Goal: Task Accomplishment & Management: Manage account settings

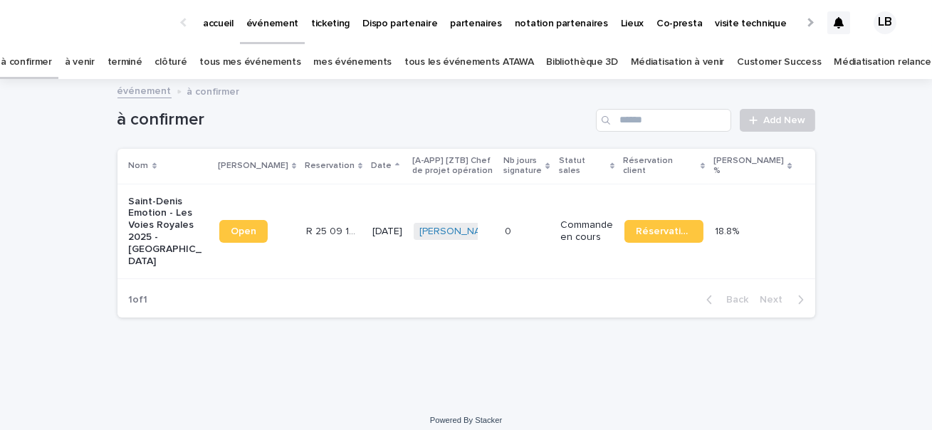
click at [150, 242] on p "Saint-Denis Emotion - Les Voies Royales 2025 - [GEOGRAPHIC_DATA]" at bounding box center [168, 232] width 79 height 72
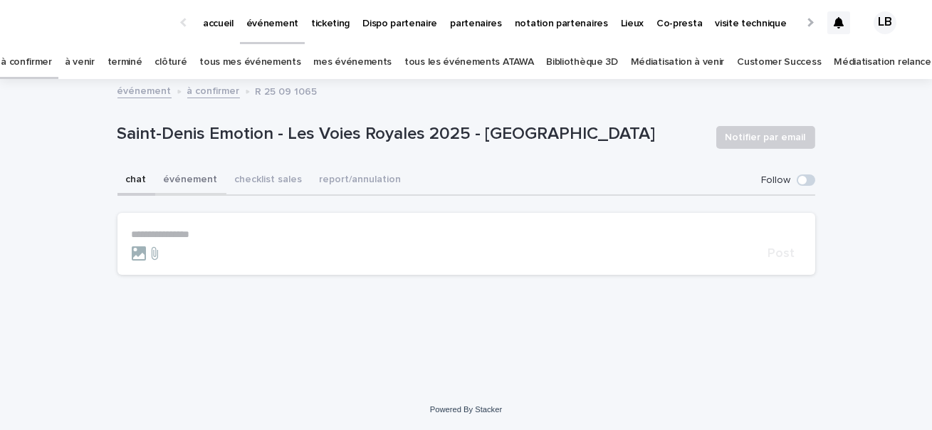
click at [185, 181] on button "événement" at bounding box center [190, 181] width 71 height 30
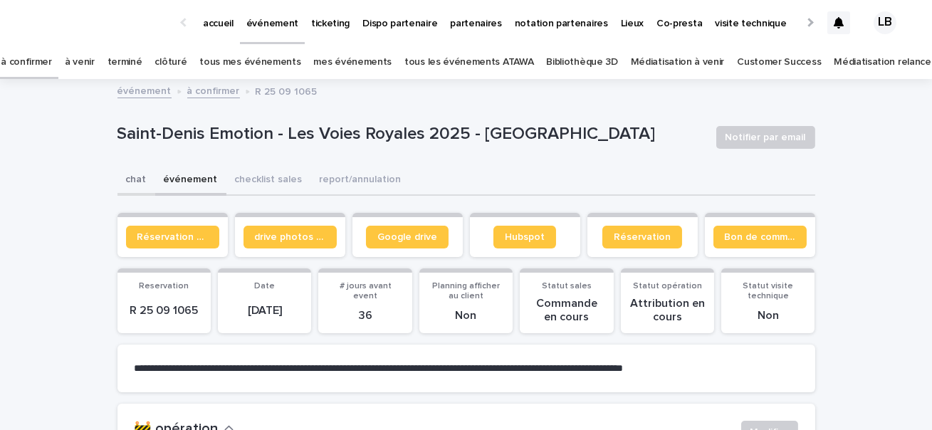
click at [149, 185] on button "chat" at bounding box center [137, 181] width 38 height 30
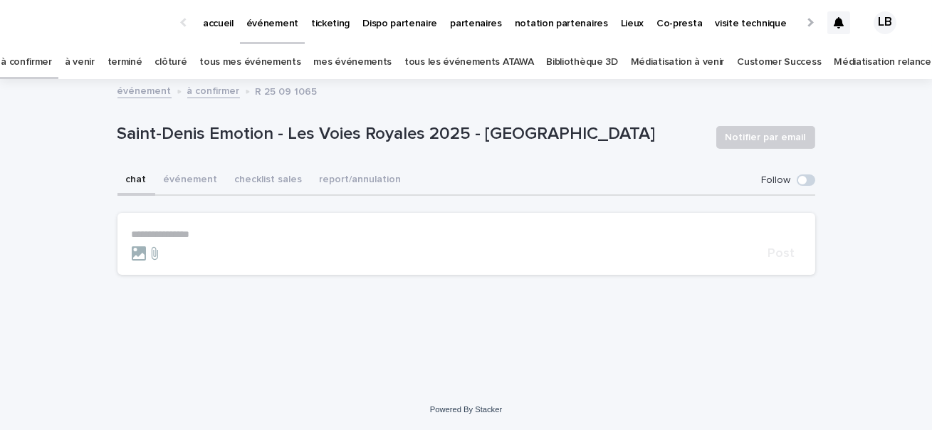
click at [802, 184] on span at bounding box center [803, 180] width 9 height 9
click at [188, 177] on button "événement" at bounding box center [190, 181] width 71 height 30
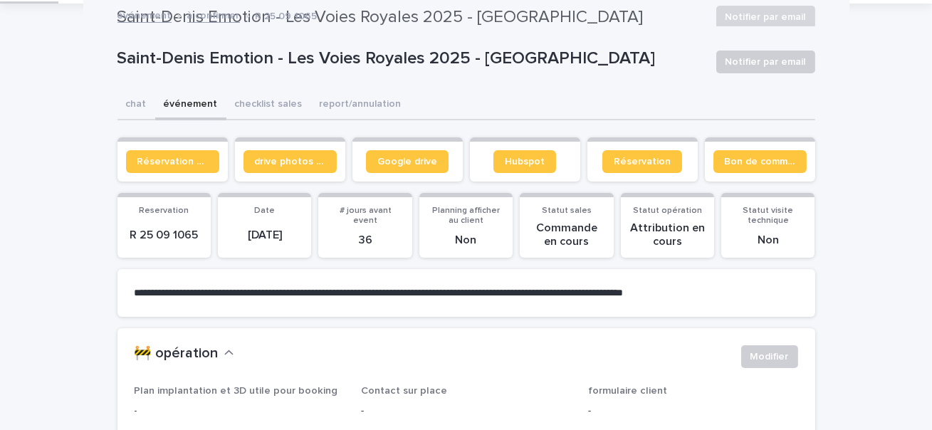
scroll to position [75, 0]
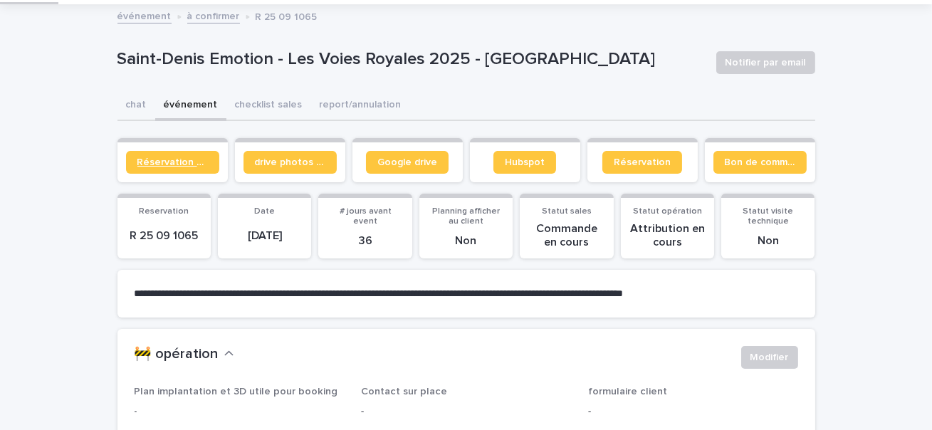
click at [179, 162] on span "Réservation client" at bounding box center [172, 162] width 71 height 10
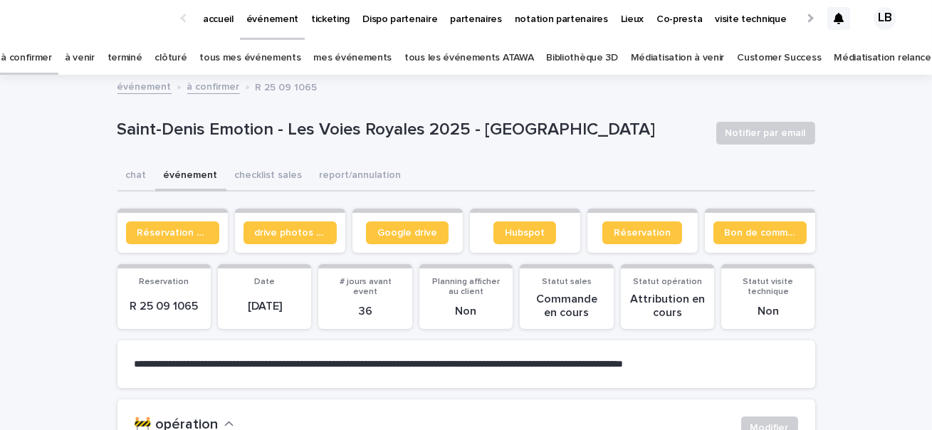
scroll to position [0, 0]
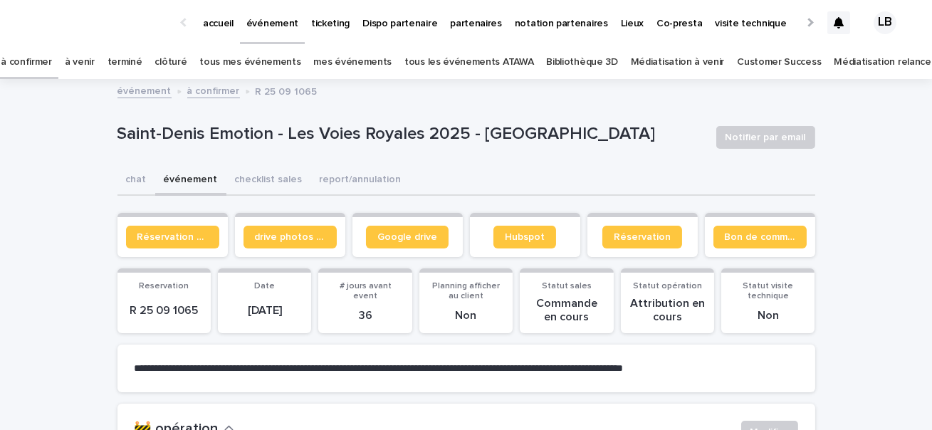
click at [52, 56] on link "à confirmer" at bounding box center [26, 62] width 51 height 33
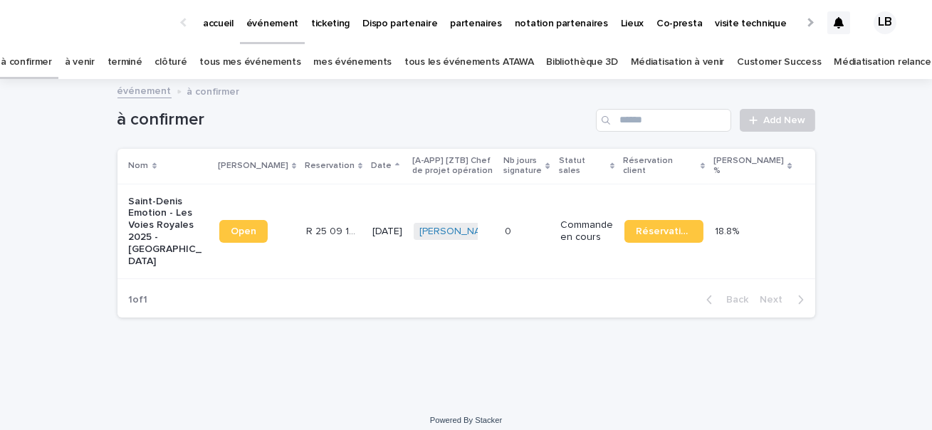
click at [157, 207] on p "Saint-Denis Emotion - Les Voies Royales 2025 - [GEOGRAPHIC_DATA]" at bounding box center [168, 232] width 79 height 72
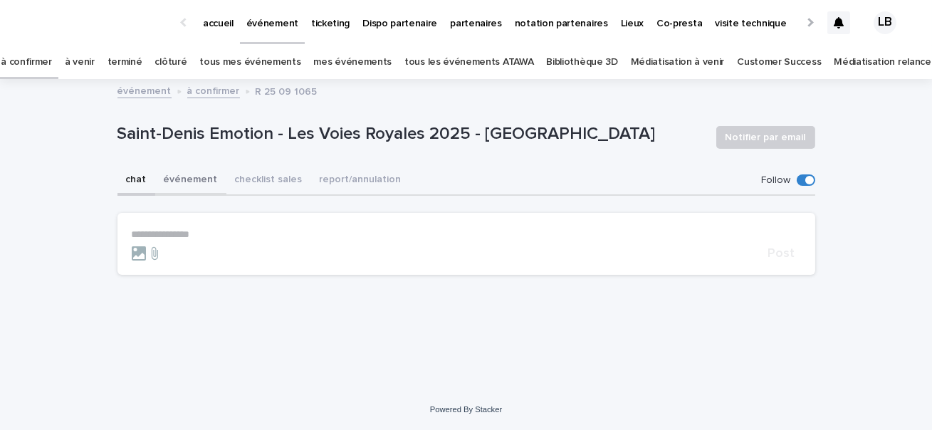
drag, startPoint x: 194, startPoint y: 184, endPoint x: 203, endPoint y: 184, distance: 8.5
click at [194, 184] on button "événement" at bounding box center [190, 181] width 71 height 30
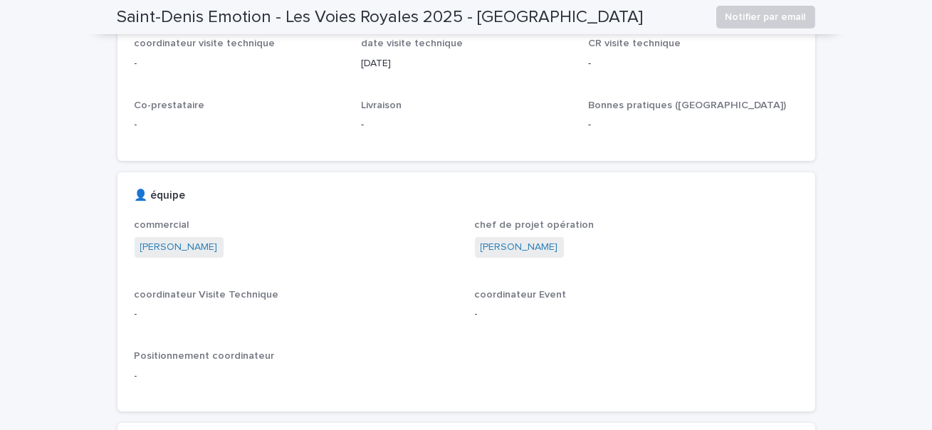
scroll to position [127, 0]
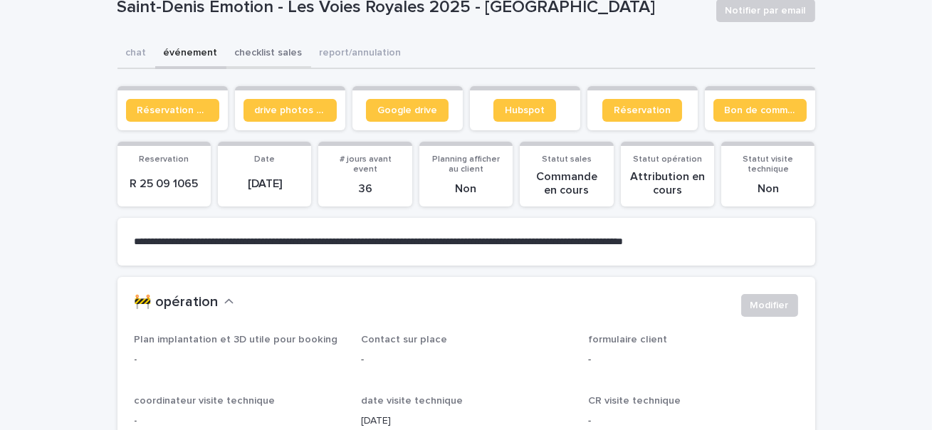
click at [251, 48] on button "checklist sales" at bounding box center [269, 54] width 85 height 30
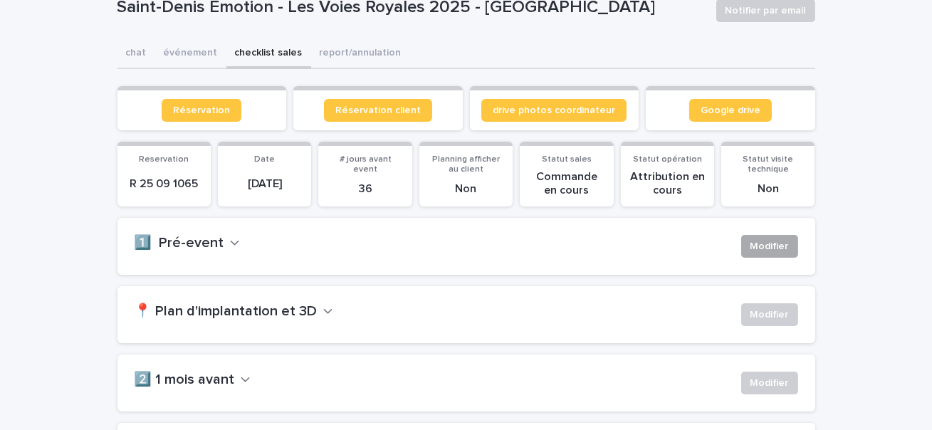
click at [776, 241] on span "Modifier" at bounding box center [770, 246] width 38 height 14
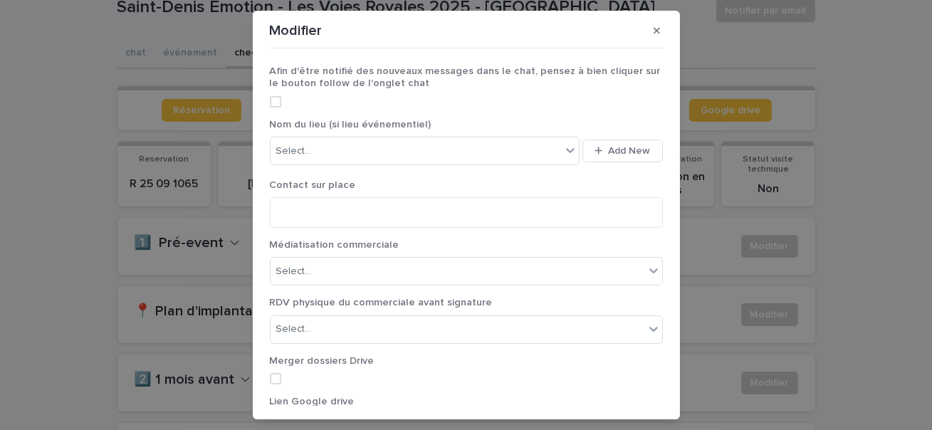
click at [274, 97] on span at bounding box center [275, 101] width 11 height 11
click at [320, 146] on div "Select..." at bounding box center [416, 152] width 291 height 24
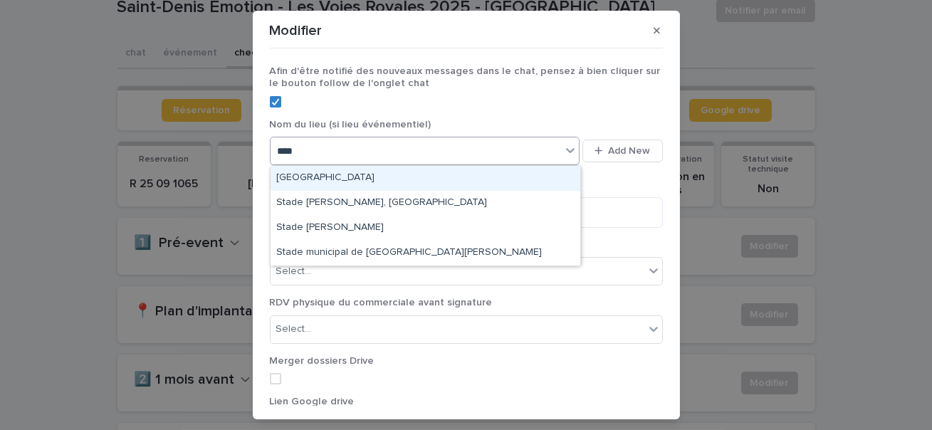
type input "*****"
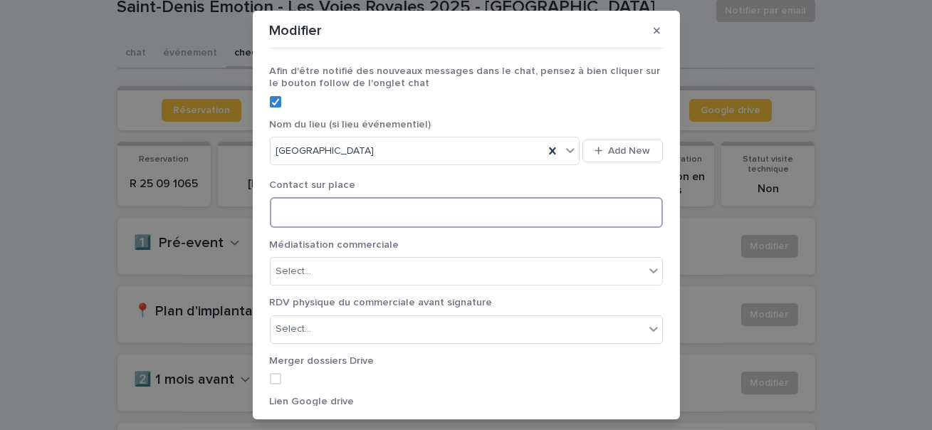
click at [324, 217] on textarea at bounding box center [466, 212] width 393 height 31
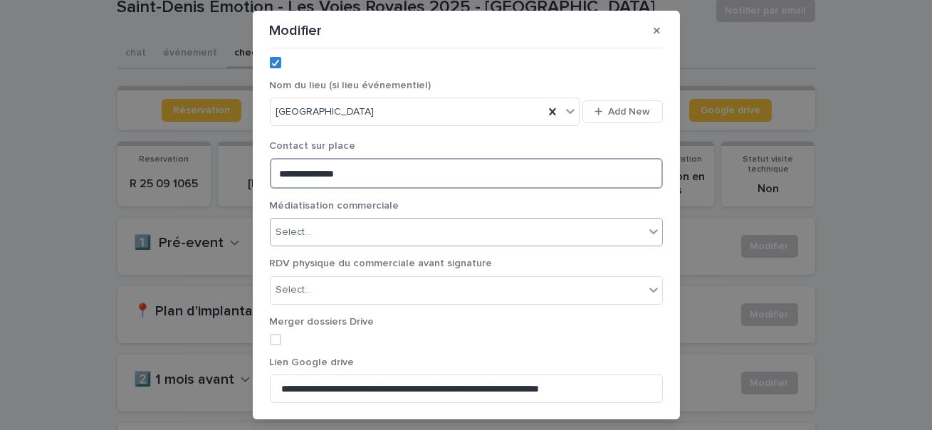
type textarea "**********"
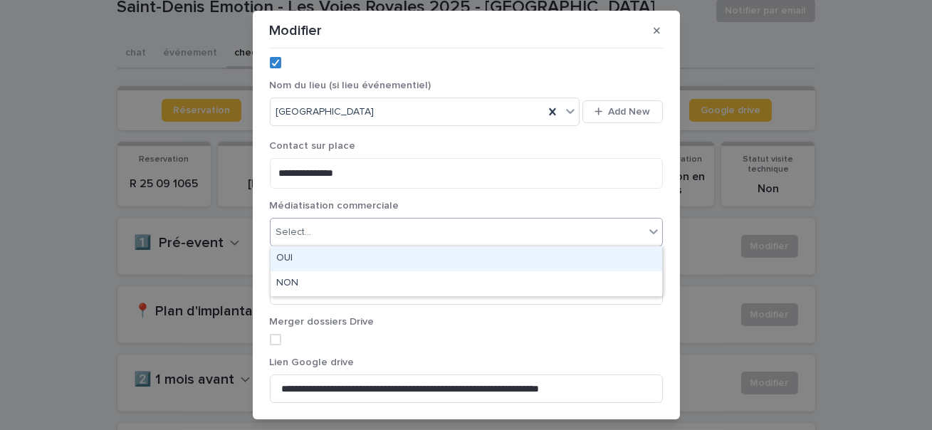
click at [391, 239] on div "Select..." at bounding box center [458, 233] width 374 height 24
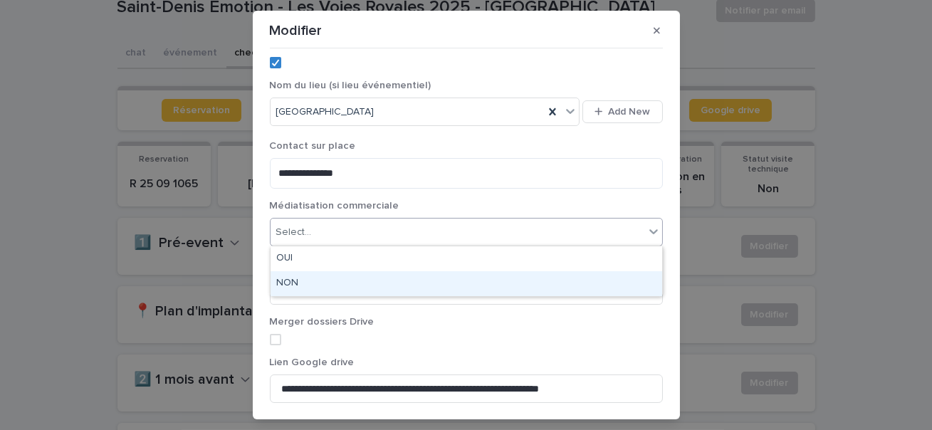
click at [317, 276] on div "NON" at bounding box center [467, 283] width 392 height 25
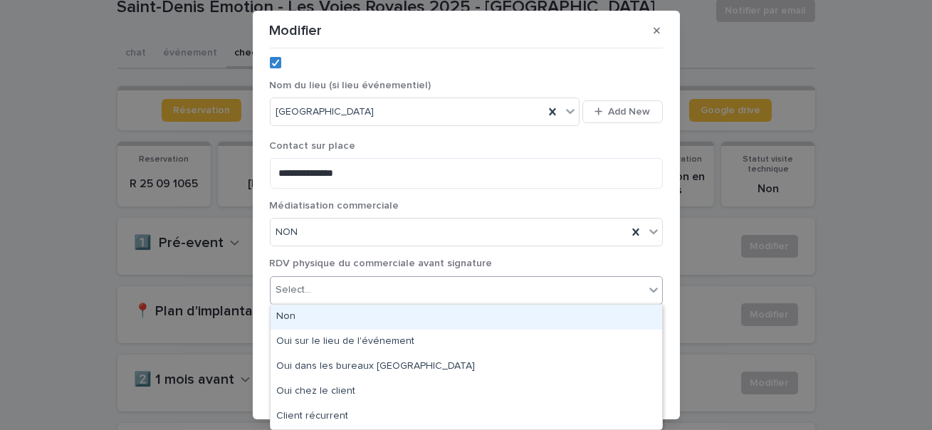
click at [358, 284] on div "Select..." at bounding box center [458, 291] width 374 height 24
click at [327, 318] on div "Non" at bounding box center [467, 317] width 392 height 25
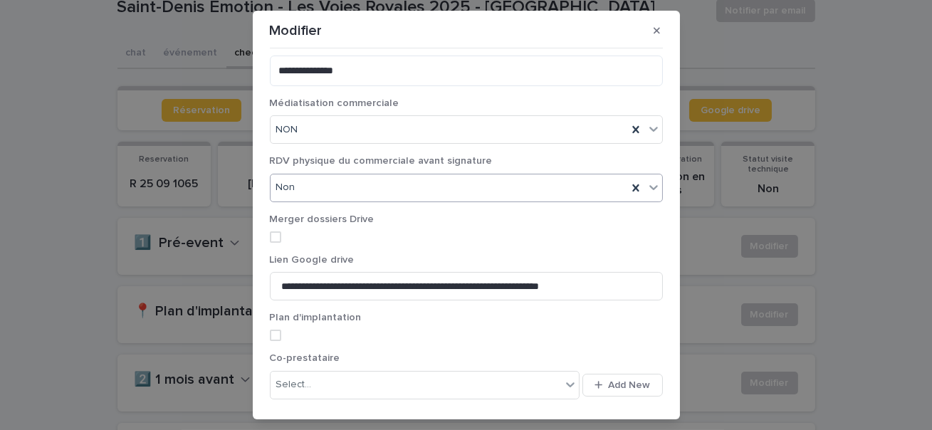
scroll to position [142, 0]
click at [275, 239] on span at bounding box center [275, 236] width 11 height 11
click at [276, 330] on span at bounding box center [275, 334] width 11 height 11
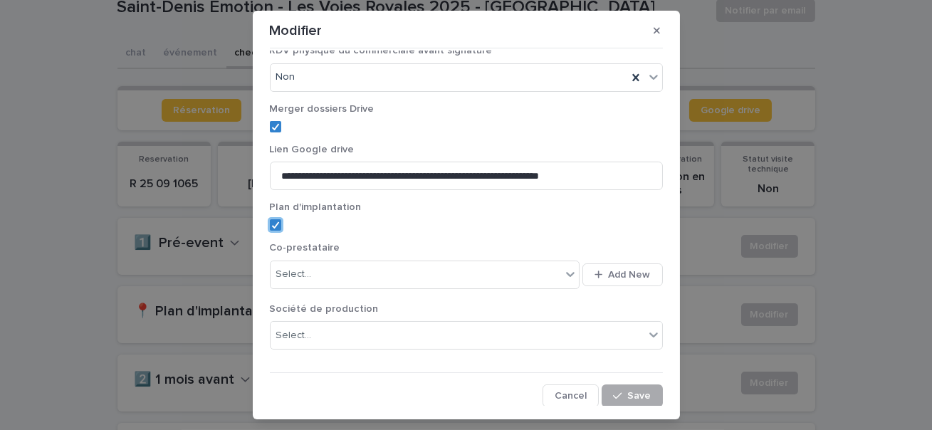
click at [630, 391] on span "Save" at bounding box center [640, 396] width 24 height 10
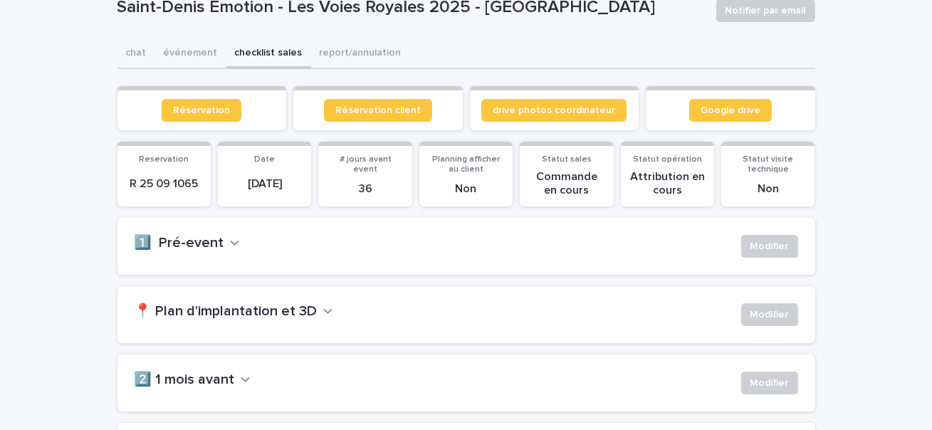
click at [780, 314] on span "Modifier" at bounding box center [770, 315] width 38 height 14
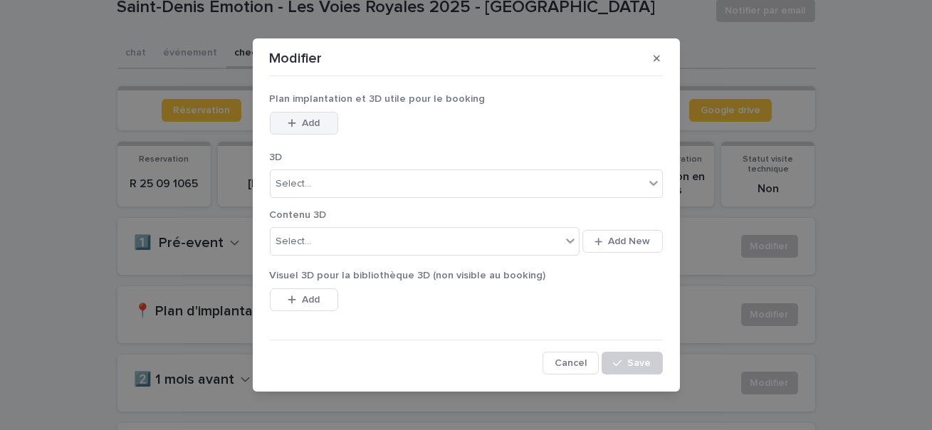
click at [288, 119] on icon "button" at bounding box center [292, 123] width 9 height 10
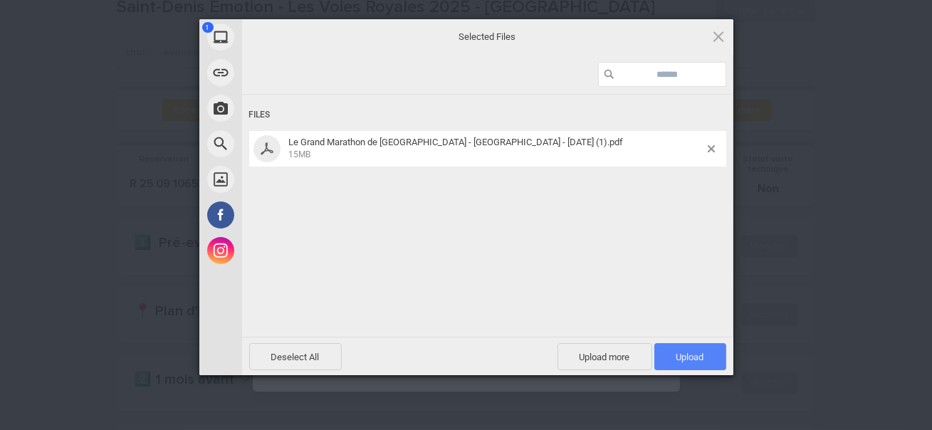
click at [710, 352] on span "Upload 1" at bounding box center [691, 356] width 72 height 27
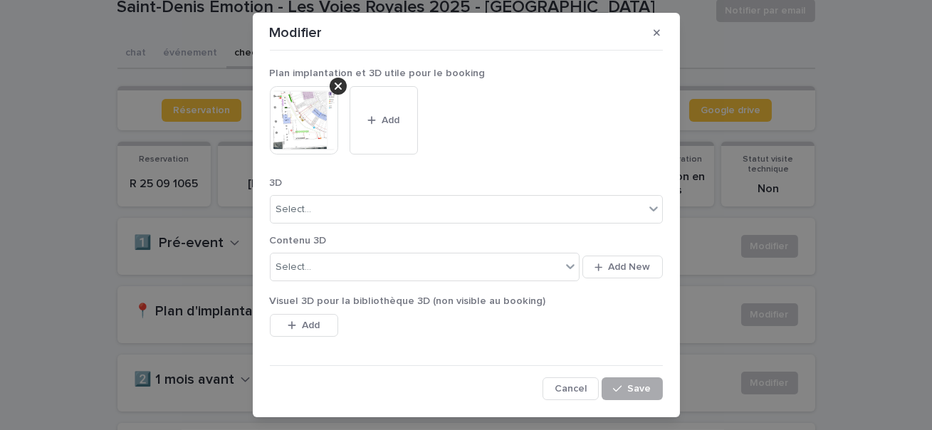
click at [633, 389] on span "Save" at bounding box center [640, 389] width 24 height 10
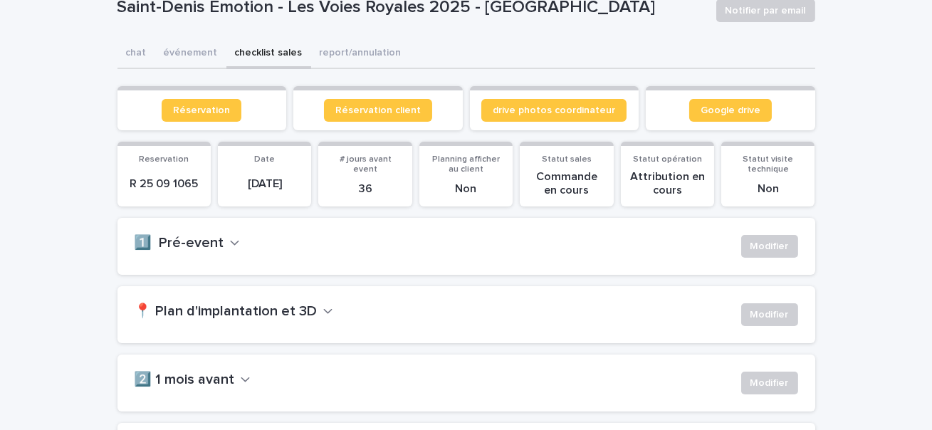
scroll to position [0, 0]
